Goal: Information Seeking & Learning: Compare options

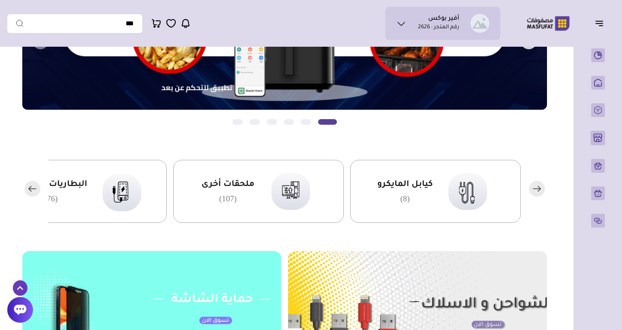
scroll to position [138, 0]
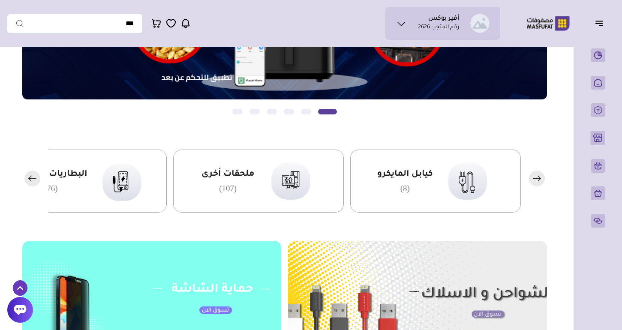
click at [30, 180] on icon "button" at bounding box center [30, 178] width 3 height 5
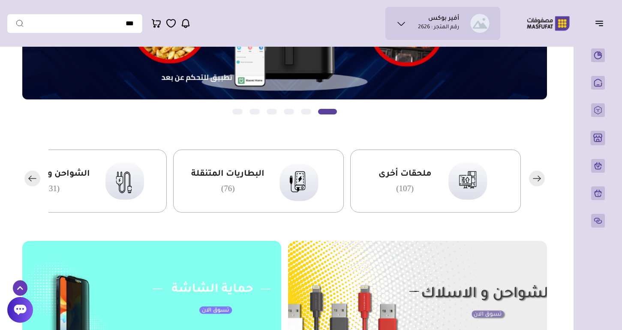
click at [30, 180] on icon "button" at bounding box center [30, 178] width 3 height 5
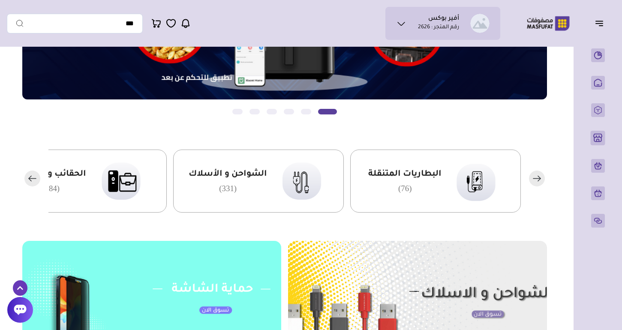
click at [30, 180] on icon "button" at bounding box center [30, 178] width 3 height 5
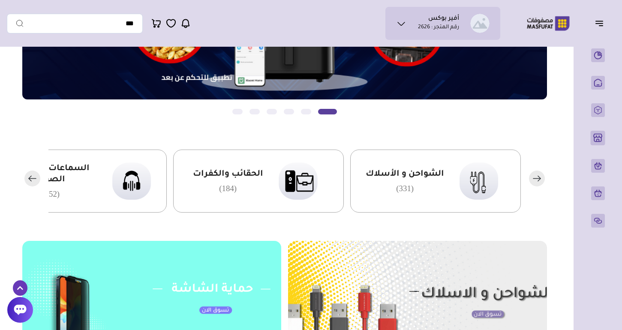
click at [30, 180] on icon "button" at bounding box center [30, 178] width 3 height 5
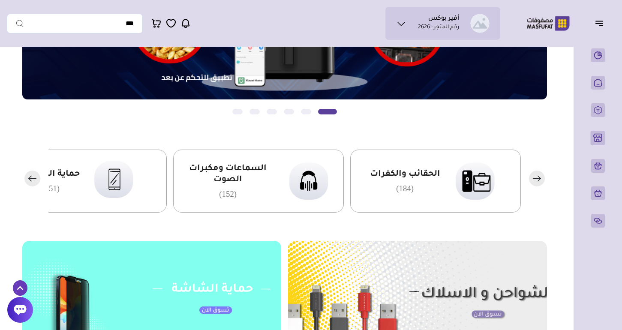
click at [30, 180] on icon "button" at bounding box center [30, 178] width 3 height 5
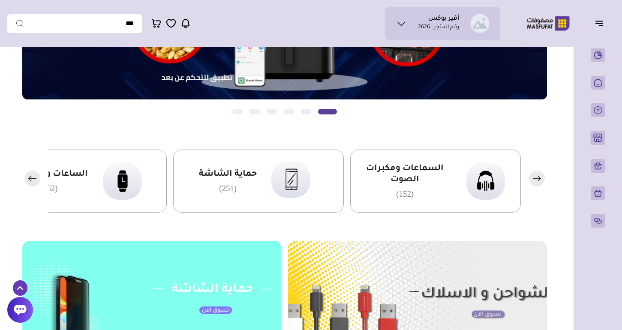
click at [30, 180] on icon "button" at bounding box center [30, 178] width 3 height 5
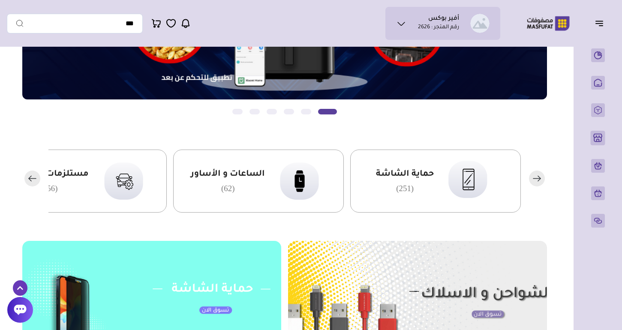
click at [30, 181] on rect "button" at bounding box center [32, 179] width 16 height 16
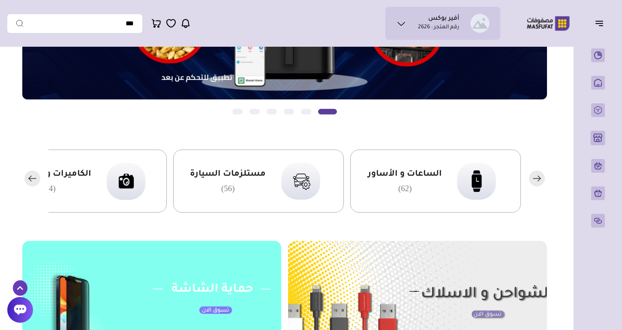
click at [30, 181] on rect "button" at bounding box center [32, 179] width 16 height 16
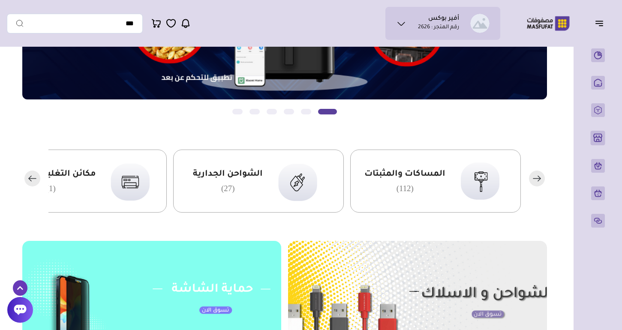
click at [30, 181] on rect "button" at bounding box center [32, 179] width 16 height 16
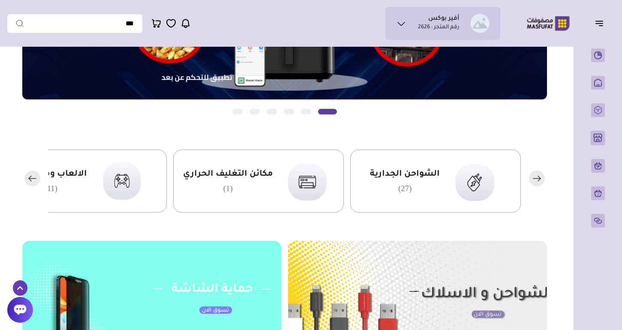
click at [30, 181] on rect "button" at bounding box center [32, 179] width 16 height 16
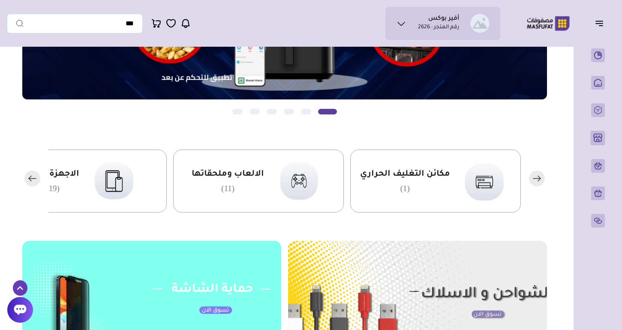
click at [30, 181] on rect "button" at bounding box center [32, 179] width 16 height 16
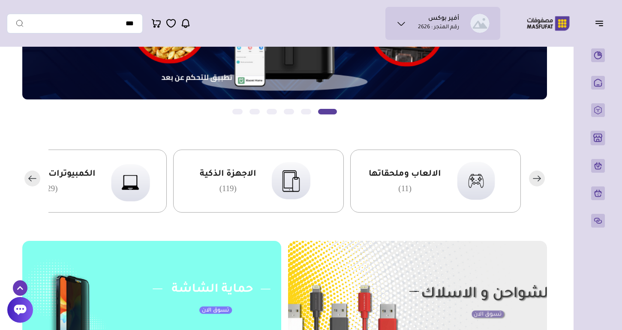
click at [267, 176] on img at bounding box center [291, 181] width 52 height 51
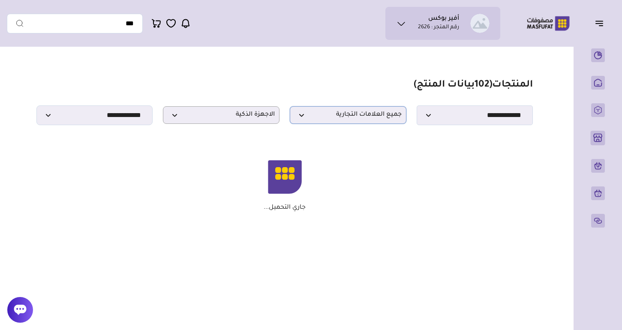
click at [333, 112] on span "جميع العلامات التجارية" at bounding box center [347, 115] width 107 height 8
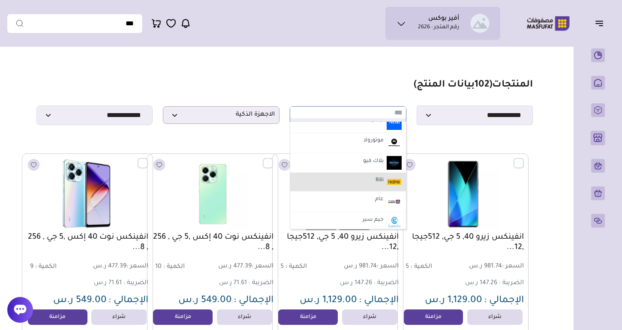
scroll to position [125, 0]
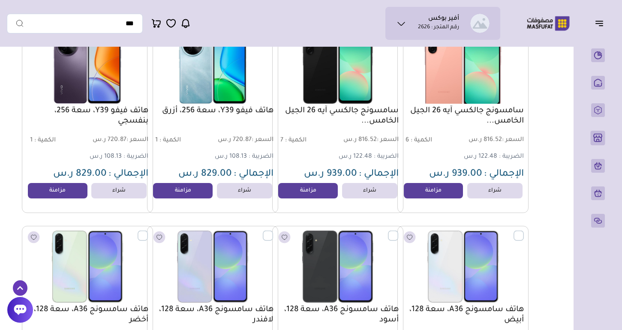
scroll to position [2116, 0]
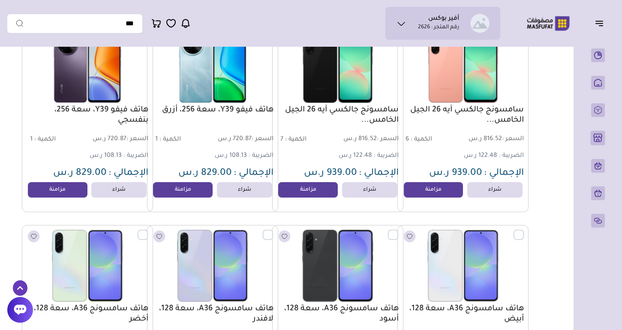
click at [463, 111] on link "سامسونج جالكسي آيه 26 الجيل الخامس..." at bounding box center [463, 115] width 122 height 21
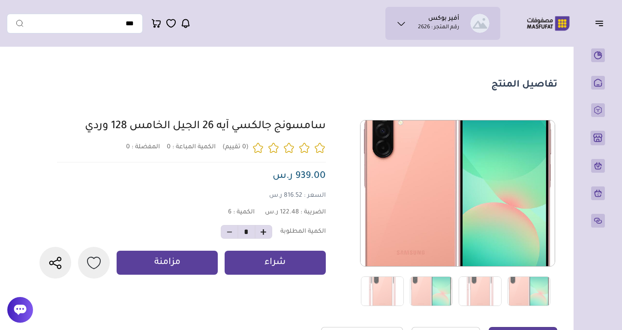
click at [331, 123] on div "0 0 6 *" at bounding box center [297, 213] width 520 height 186
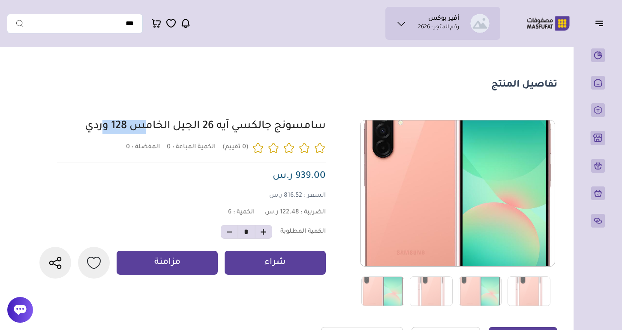
click at [331, 123] on div "0 0 6 *" at bounding box center [297, 213] width 520 height 186
copy div "سامسونج جالكسي آيه 26 الجيل الخامس 128 وردي"
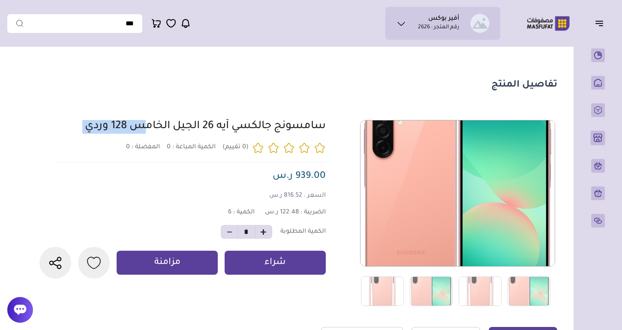
copy div "سامسونج جالكسي آيه 26 الجيل الخامس 128 وردي"
click at [330, 123] on div "0 0 6 *" at bounding box center [297, 213] width 520 height 186
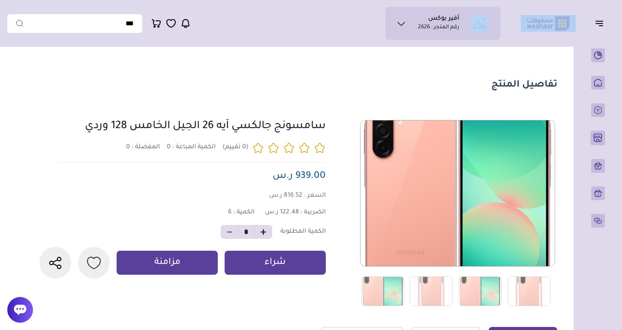
drag, startPoint x: 498, startPoint y: 30, endPoint x: 530, endPoint y: 15, distance: 35.9
click at [530, 15] on div "أفير بوكس رقم المتجر : 2626" at bounding box center [311, 23] width 608 height 33
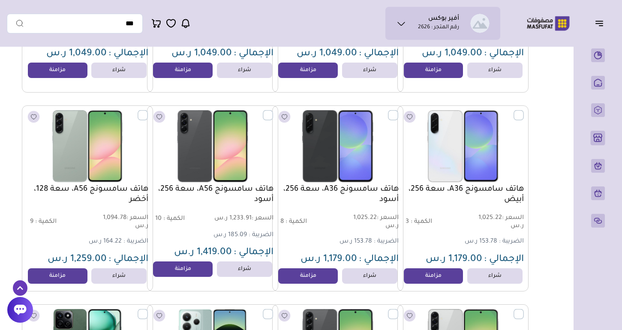
scroll to position [2436, 0]
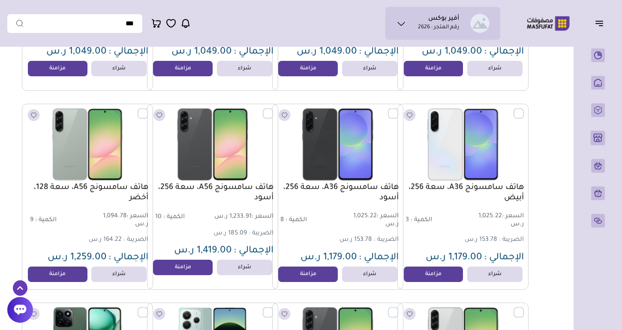
click at [366, 191] on link "هاتف سامسونج A36، سعة 256، أسود" at bounding box center [338, 193] width 122 height 21
click at [370, 186] on link "هاتف سامسونج A36، سعة 256، أسود" at bounding box center [338, 193] width 122 height 21
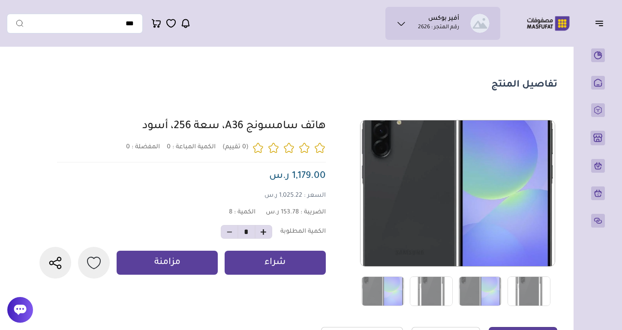
click at [247, 123] on link "هاتف سامسونج A36، سعة 256، أسود" at bounding box center [233, 127] width 183 height 12
click at [328, 123] on div "0 0 8 *" at bounding box center [297, 213] width 520 height 186
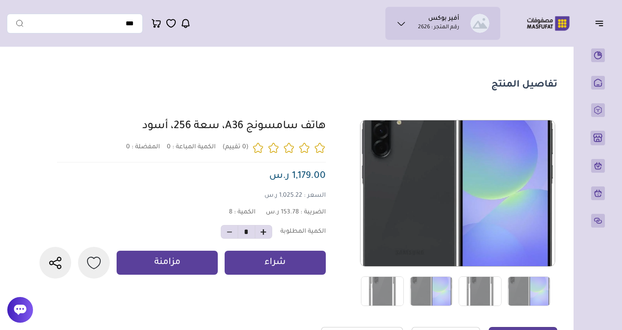
click at [328, 123] on div "0 0 8 *" at bounding box center [297, 213] width 520 height 186
copy div "هاتف سامسونج A36، سعة 256، أسود"
